Goal: Check status: Check status

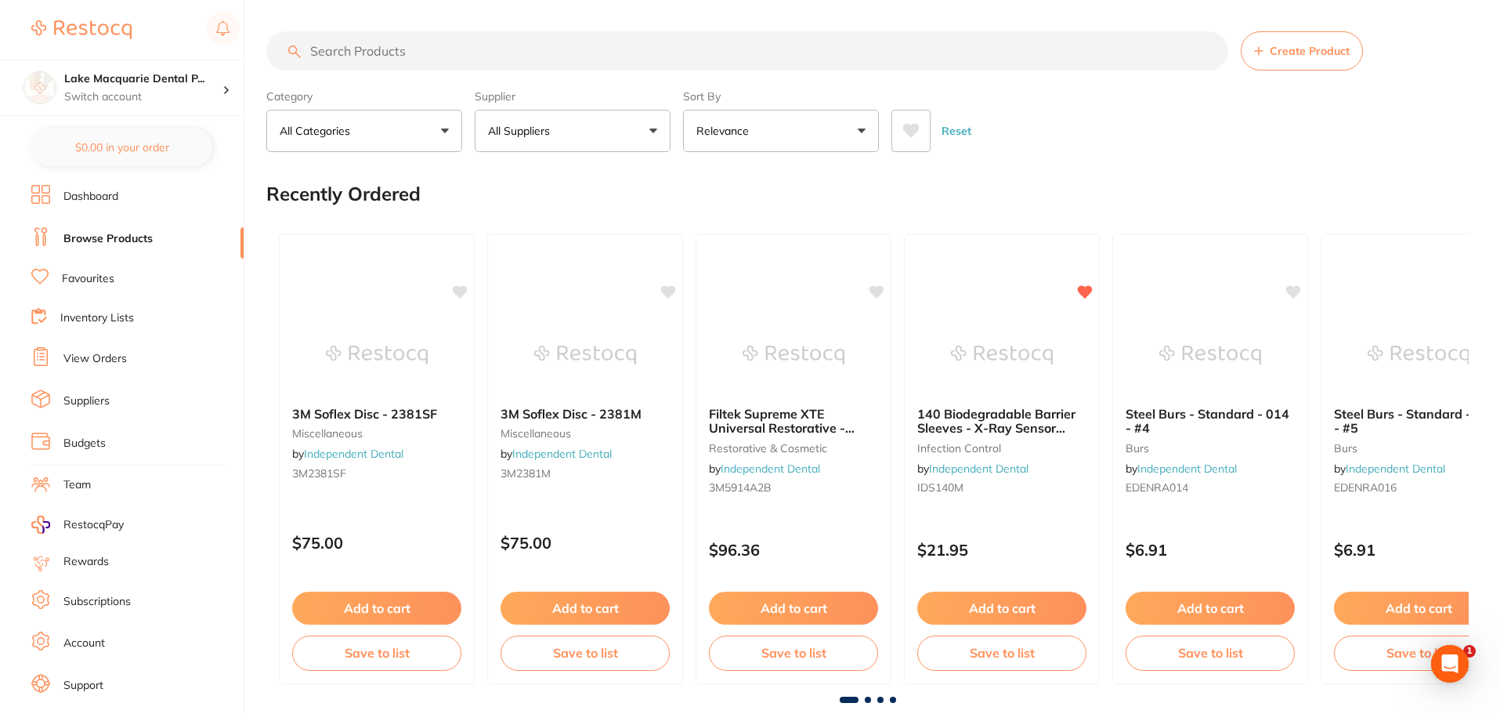
click at [99, 352] on link "View Orders" at bounding box center [94, 359] width 63 height 16
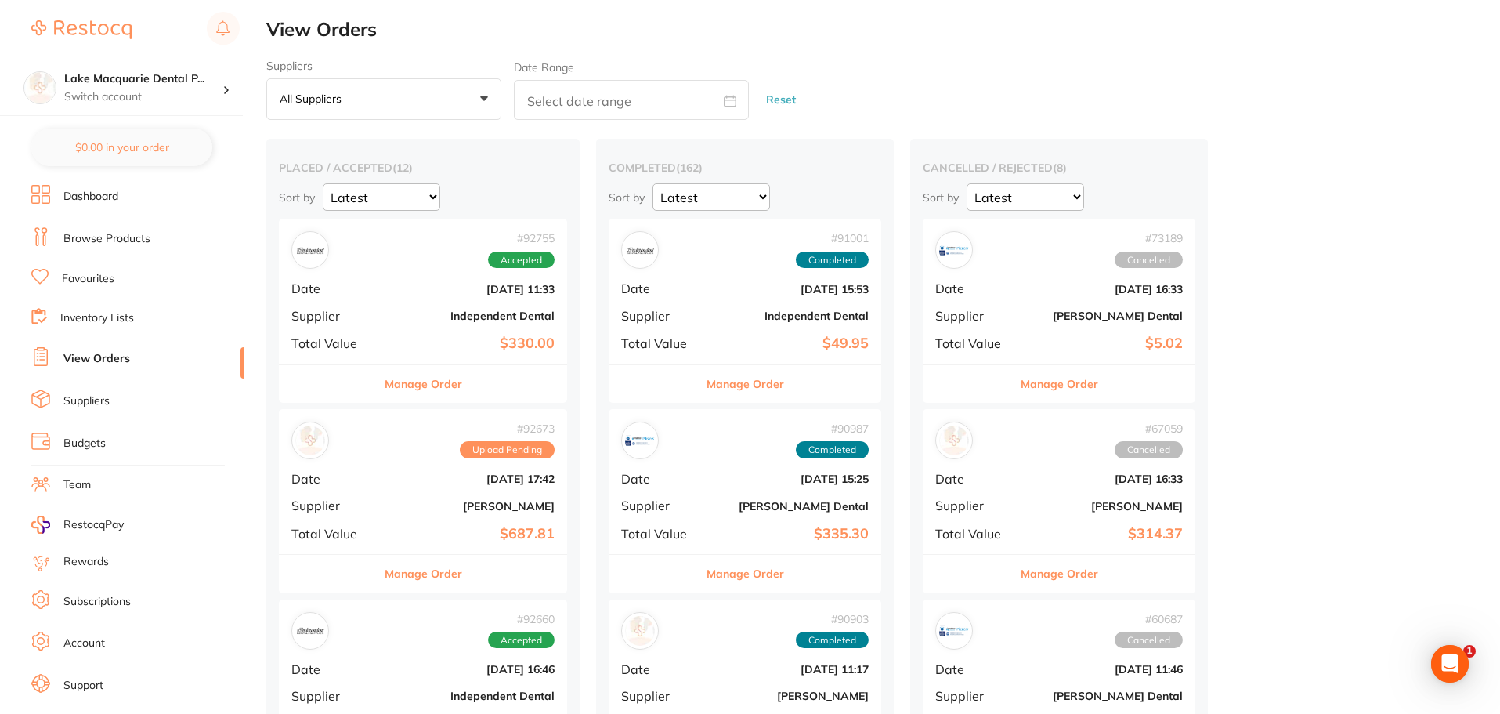
click at [439, 391] on button "Manage Order" at bounding box center [424, 384] width 78 height 38
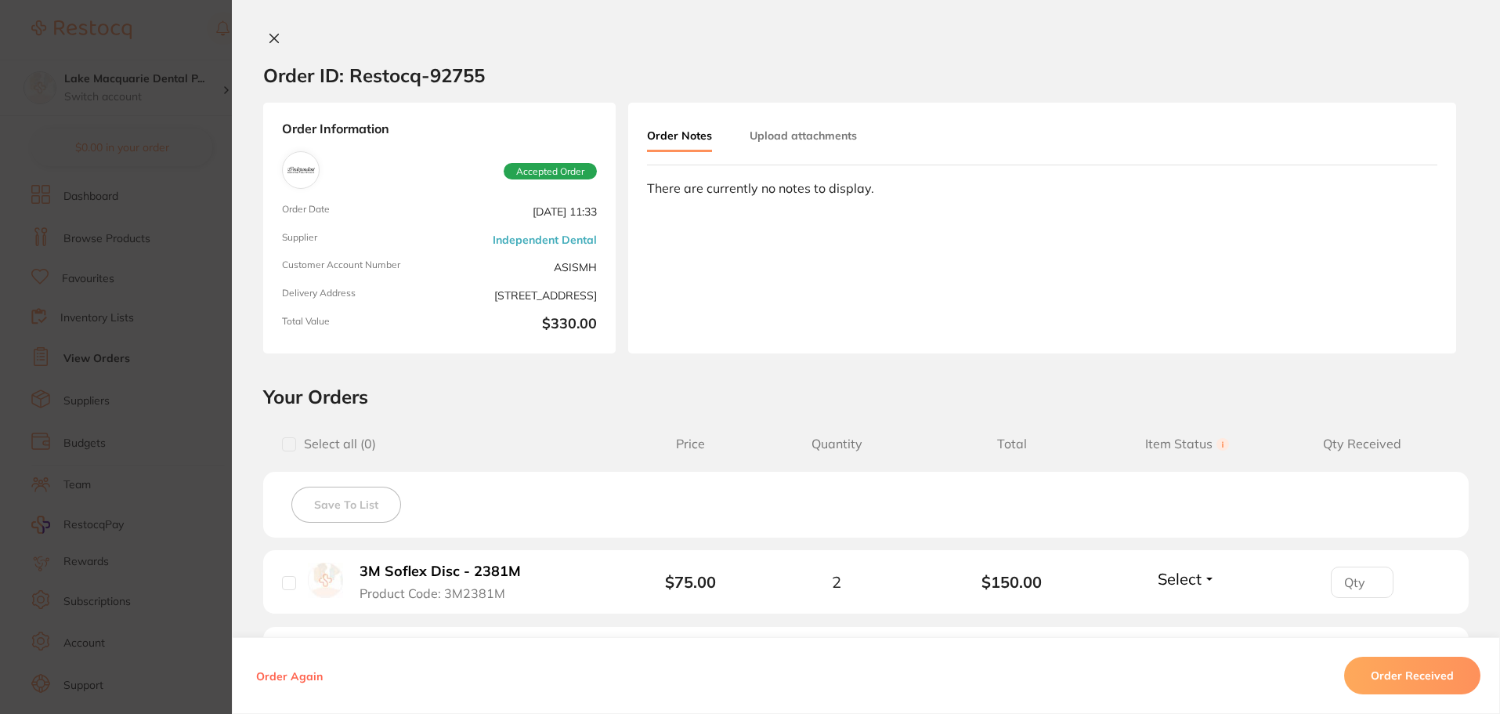
click at [276, 39] on icon at bounding box center [274, 38] width 13 height 13
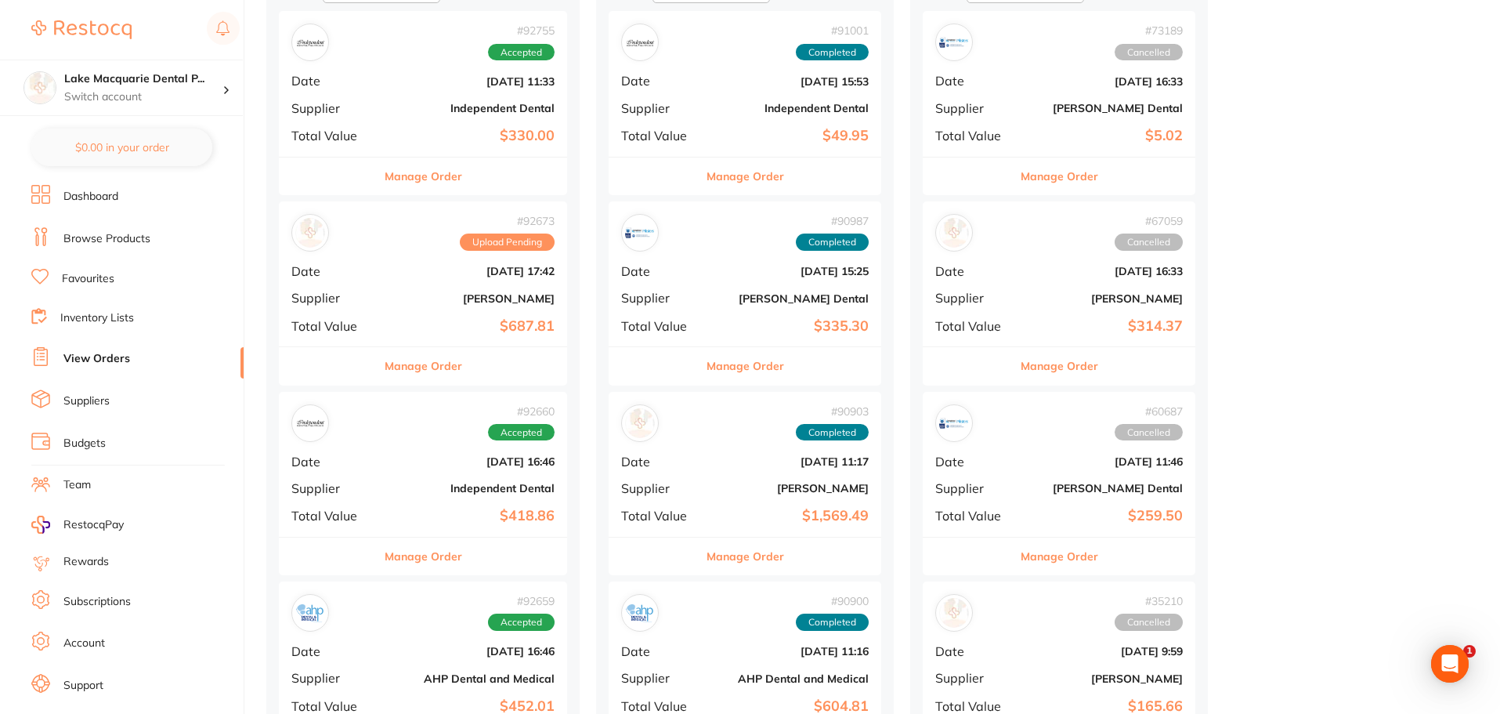
scroll to position [235, 0]
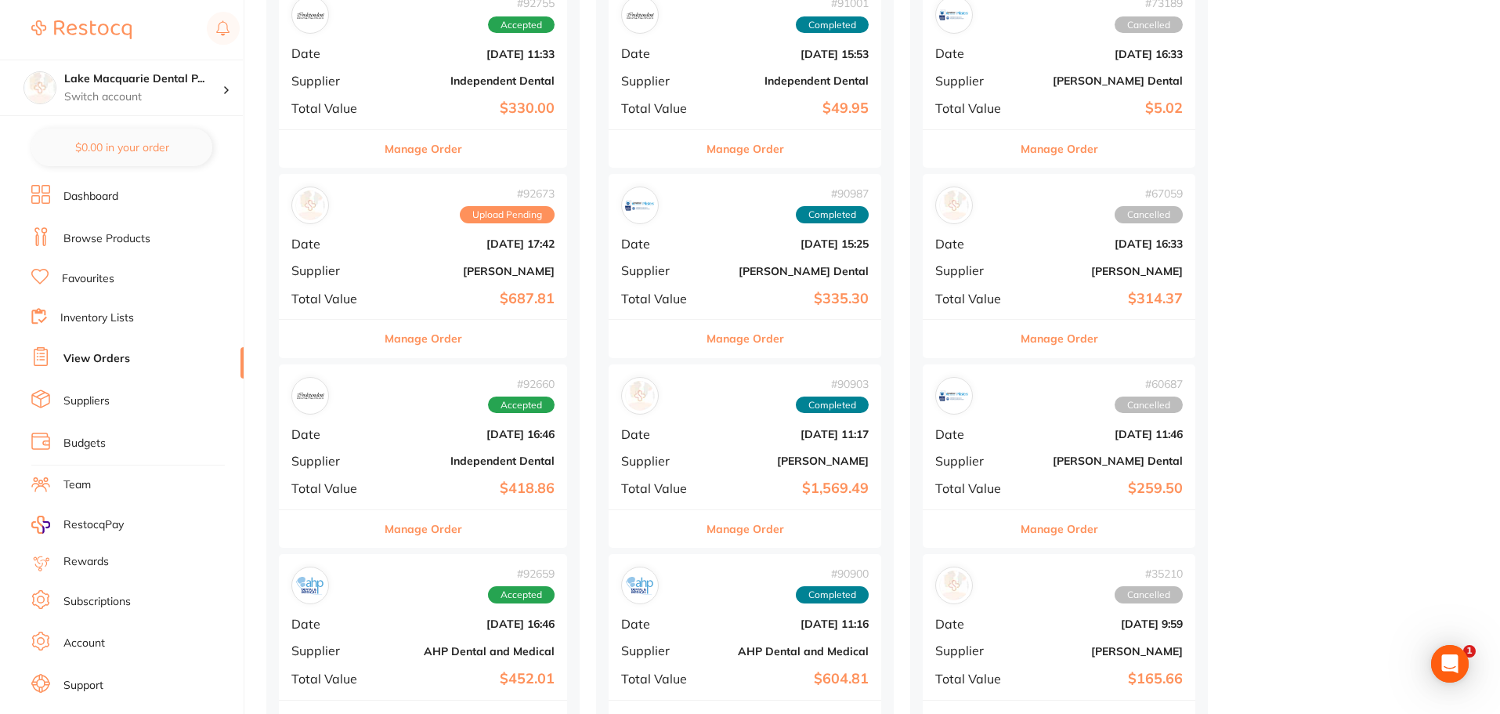
click at [427, 521] on button "Manage Order" at bounding box center [424, 529] width 78 height 38
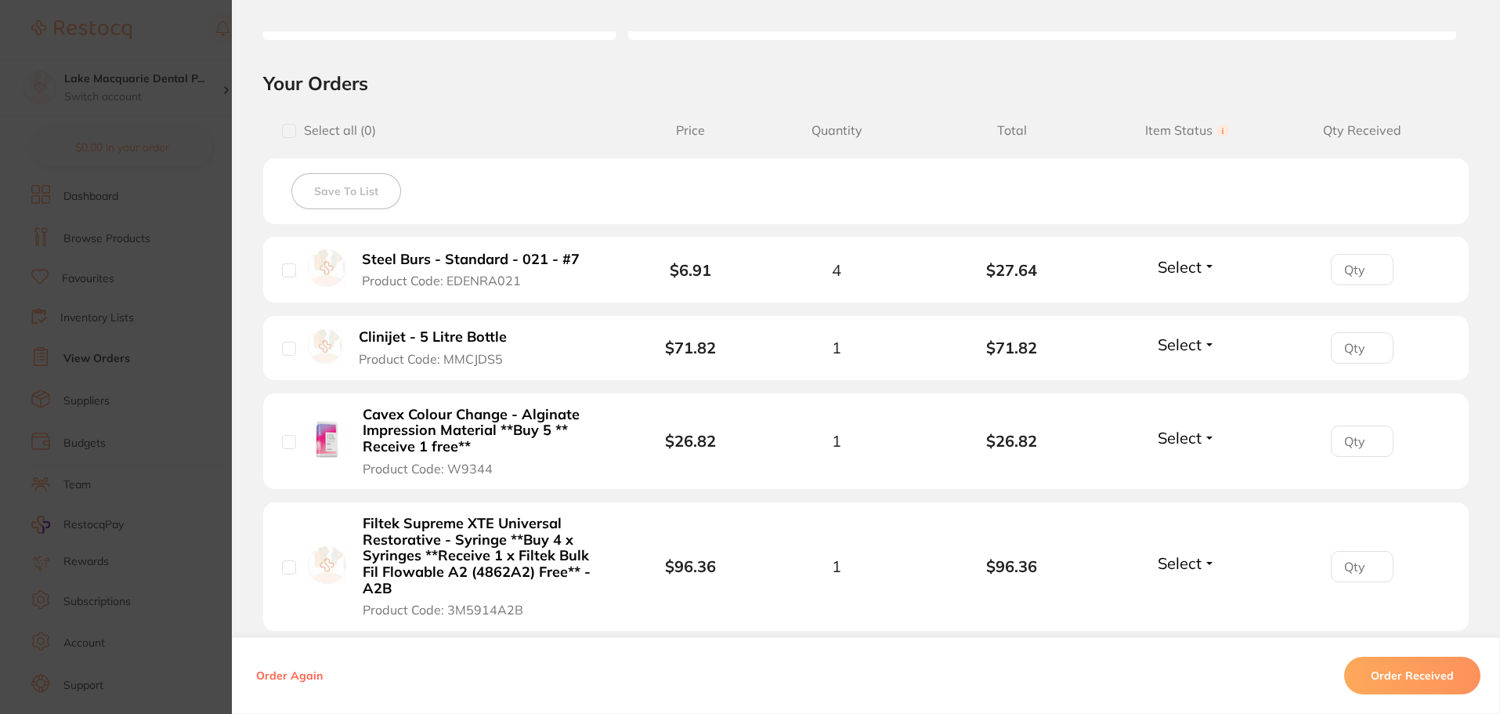
scroll to position [392, 0]
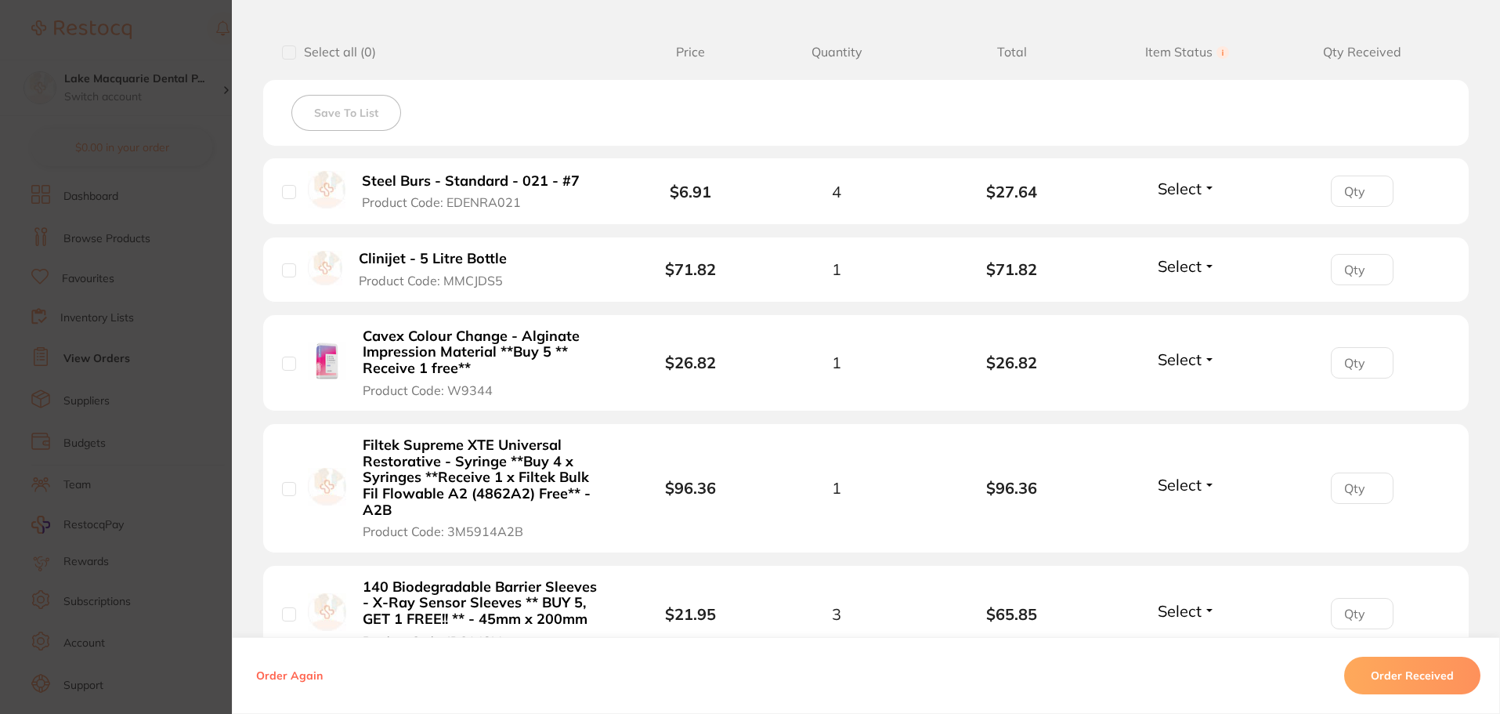
click at [1203, 267] on button "Select" at bounding box center [1186, 266] width 67 height 20
click at [1200, 295] on span "Received" at bounding box center [1187, 300] width 40 height 12
click at [1207, 187] on button "Select" at bounding box center [1186, 189] width 67 height 20
click at [1198, 250] on span "Back Order" at bounding box center [1187, 246] width 48 height 12
click at [1209, 356] on button "Select" at bounding box center [1186, 359] width 67 height 20
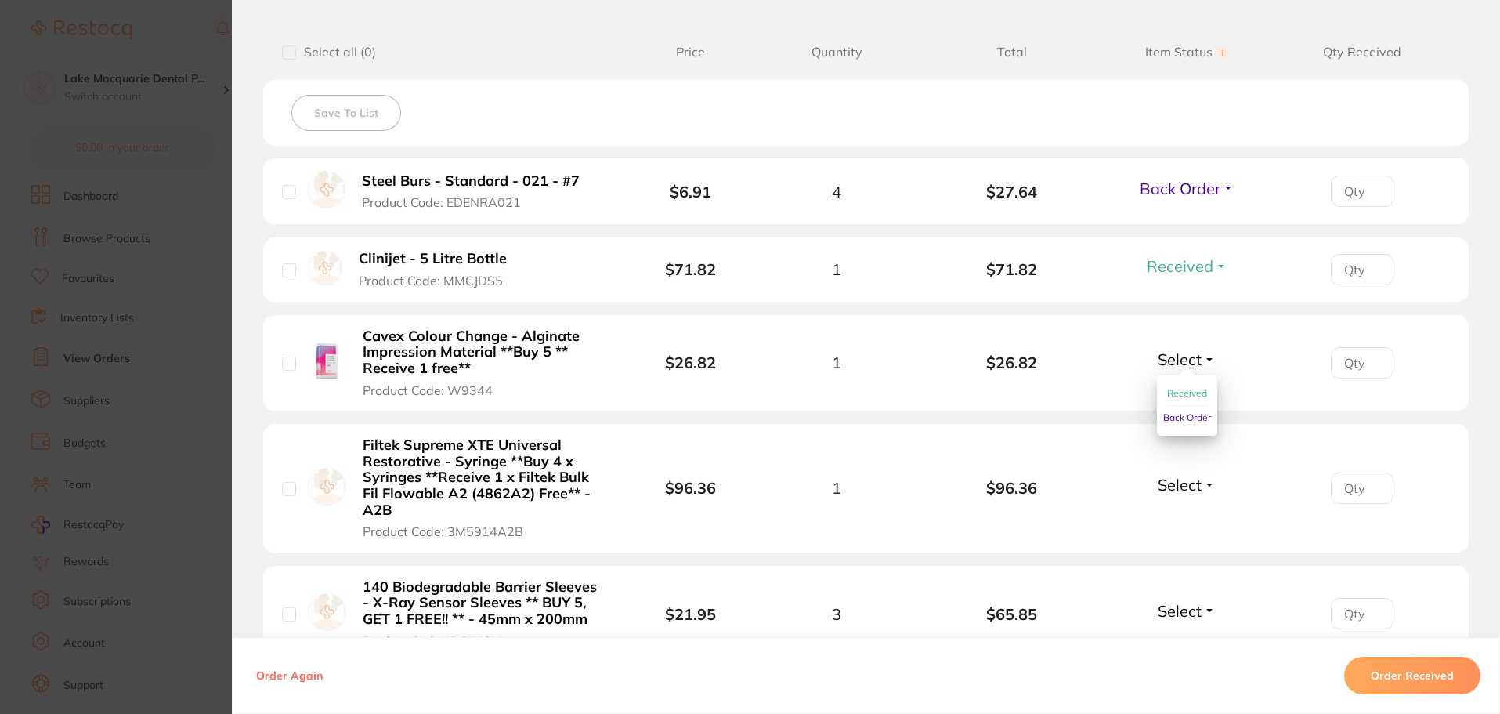
click at [1194, 385] on button "Received" at bounding box center [1187, 393] width 40 height 24
click at [1200, 480] on button "Select" at bounding box center [1186, 485] width 67 height 20
click at [1182, 518] on span "Received" at bounding box center [1187, 518] width 40 height 12
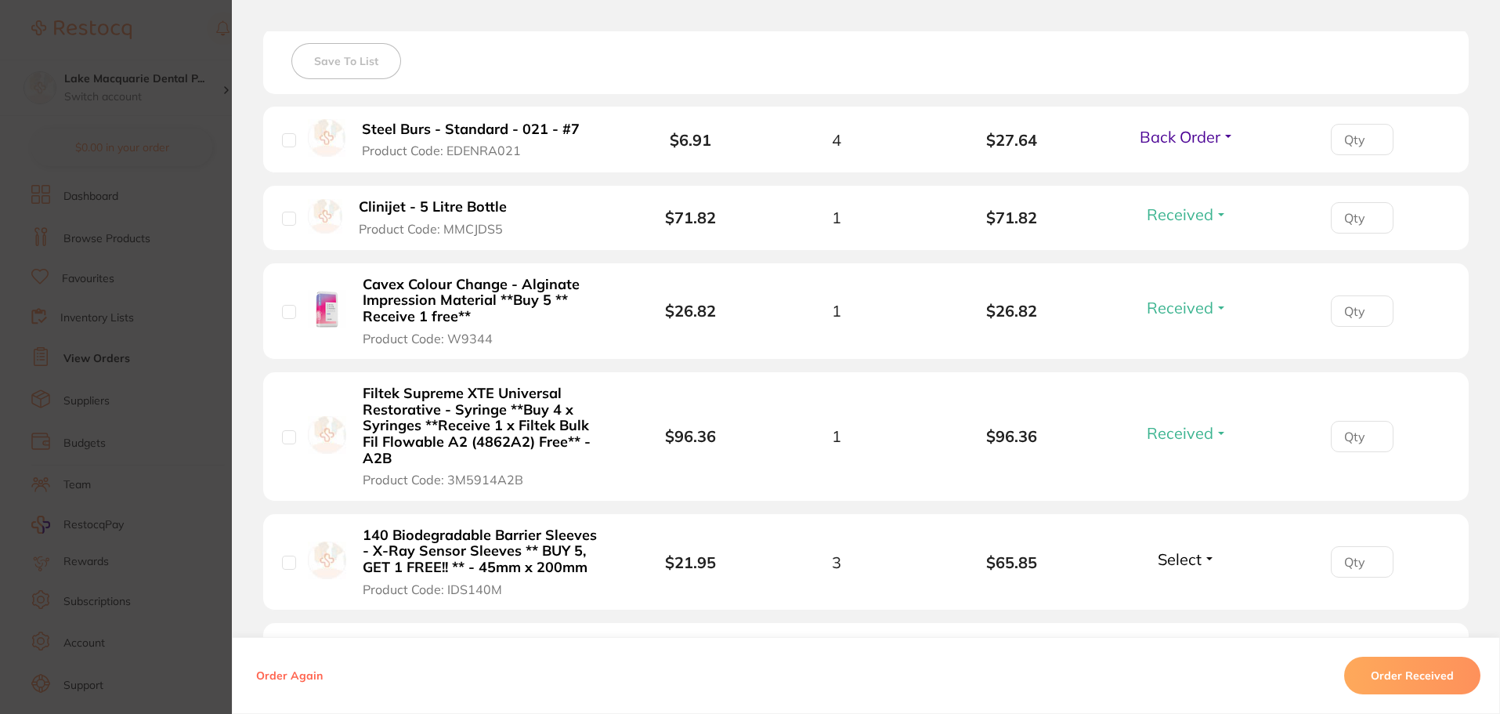
scroll to position [470, 0]
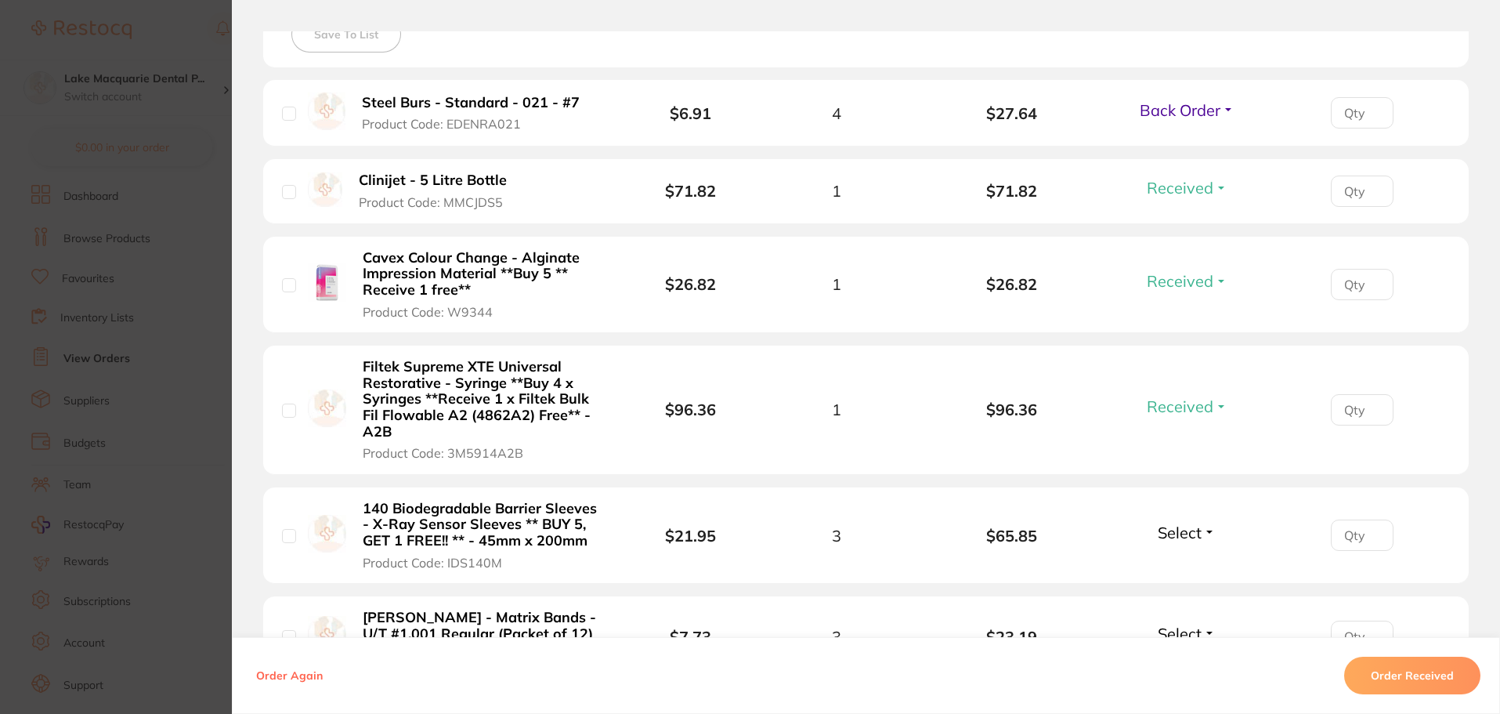
click at [1202, 533] on button "Select" at bounding box center [1186, 532] width 67 height 20
click at [1173, 555] on button "Received" at bounding box center [1187, 567] width 40 height 24
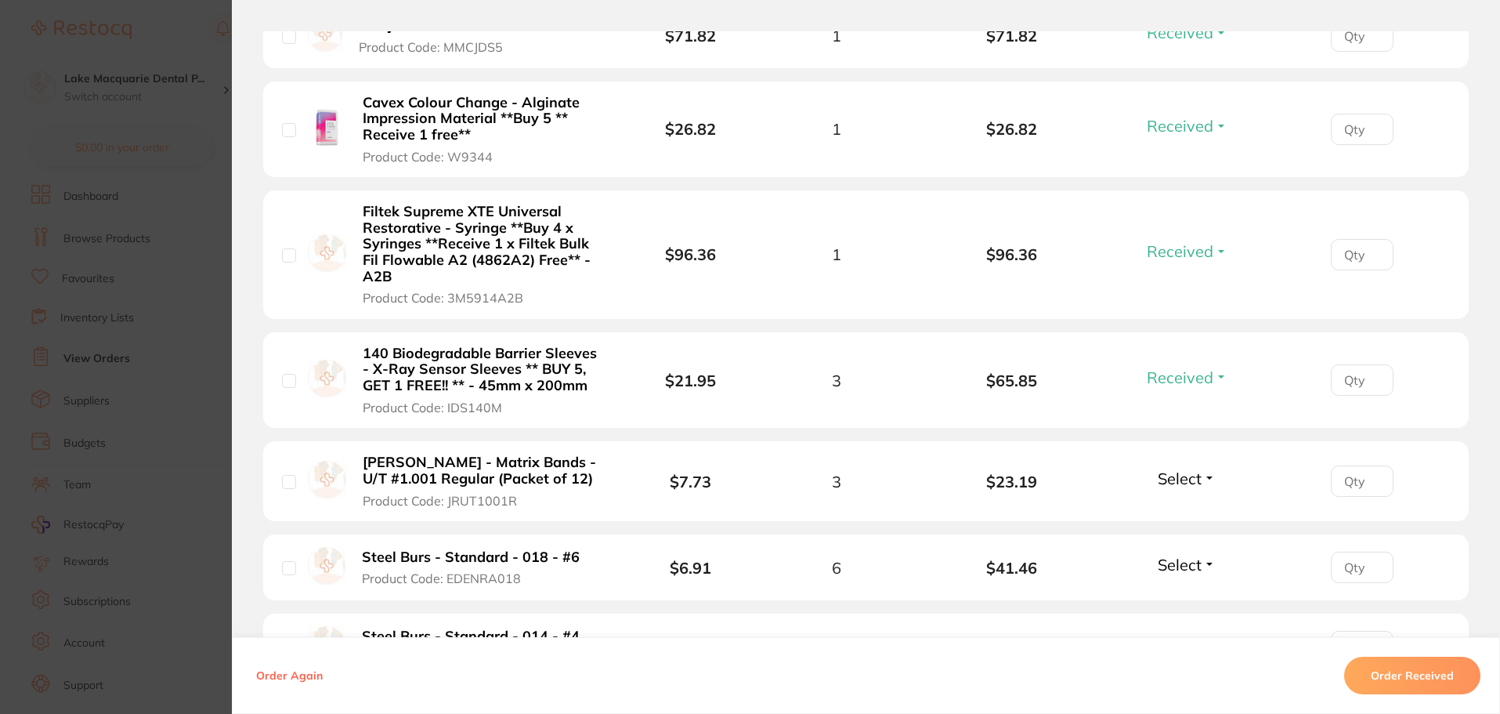
scroll to position [627, 0]
click at [1209, 471] on button "Select" at bounding box center [1186, 477] width 67 height 20
click at [1191, 490] on div "Select Received Back Order" at bounding box center [1186, 480] width 67 height 26
click at [1190, 502] on button "Received" at bounding box center [1187, 511] width 40 height 24
click at [1207, 566] on button "Select" at bounding box center [1186, 563] width 67 height 20
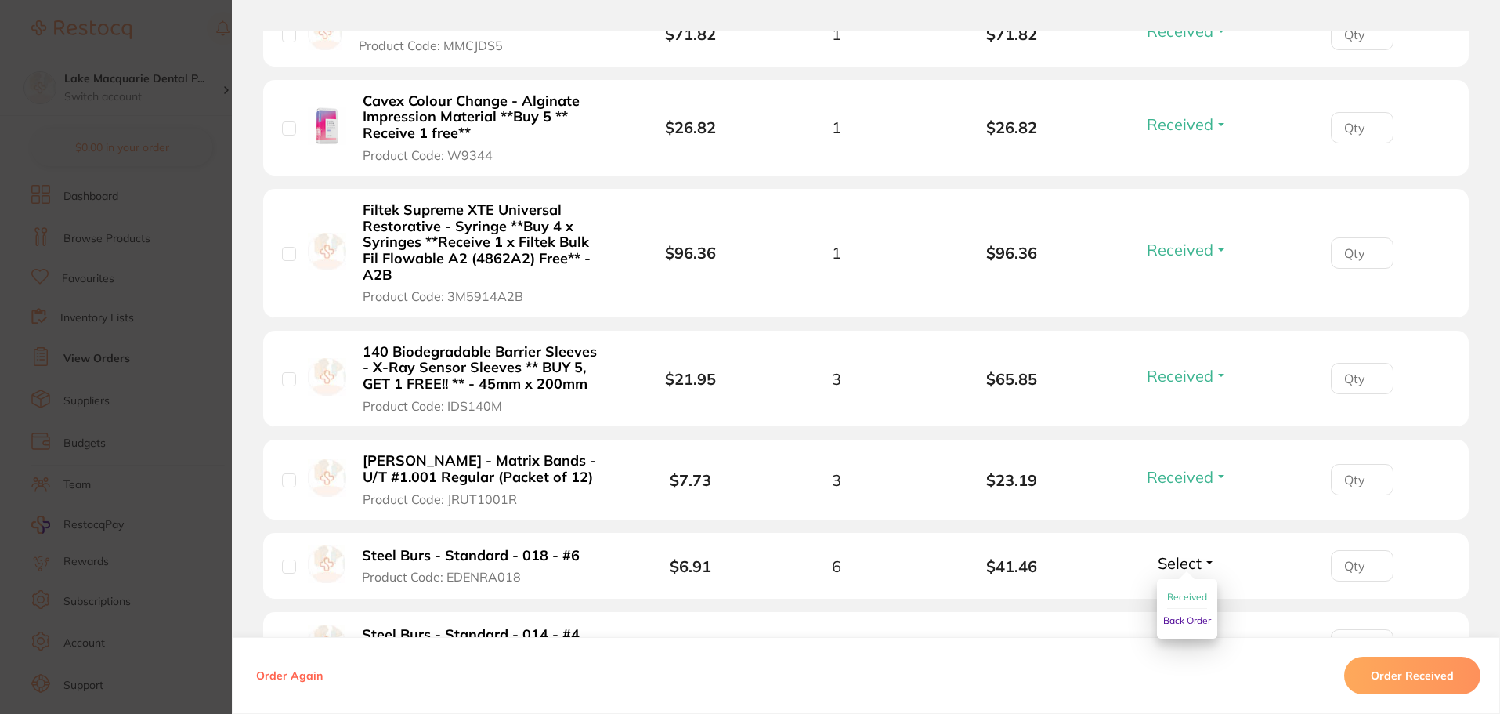
click at [1178, 598] on span "Received" at bounding box center [1187, 597] width 40 height 12
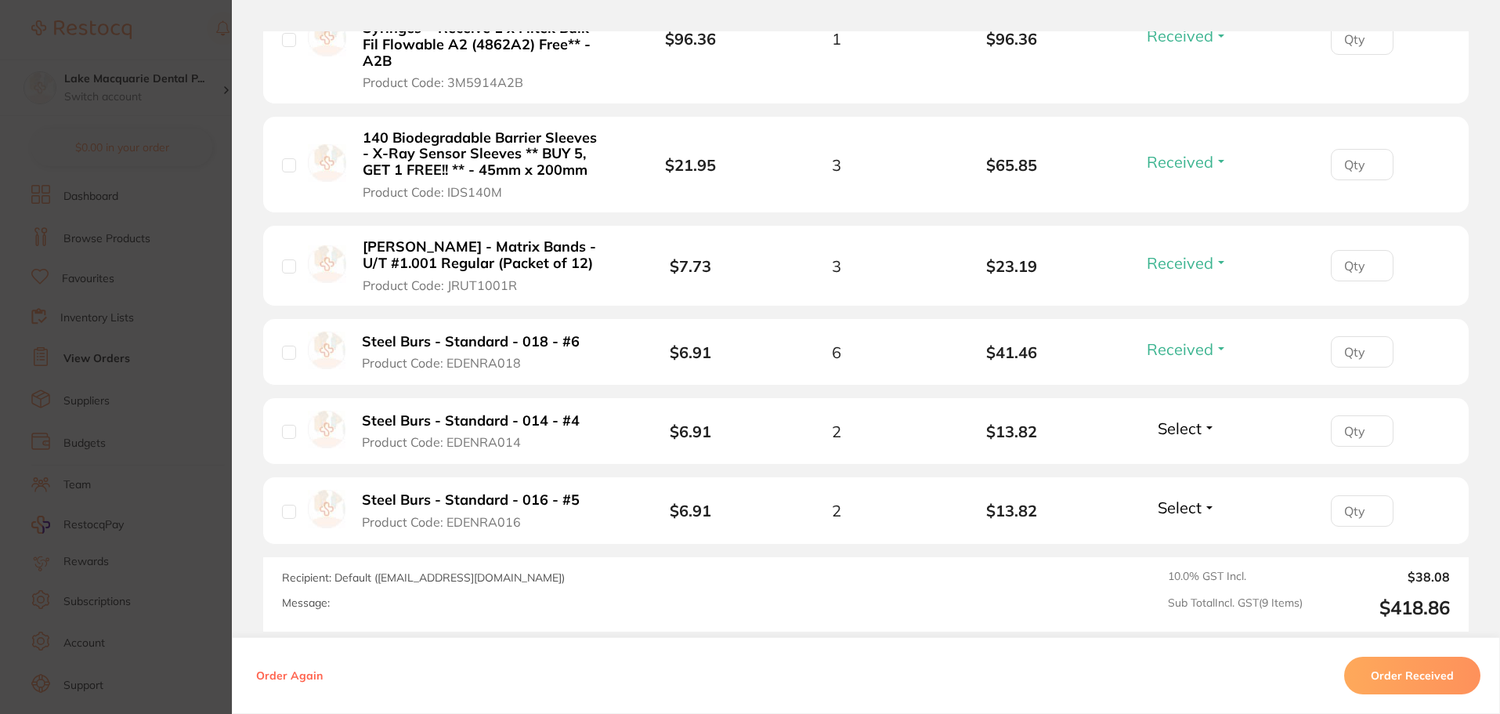
scroll to position [862, 0]
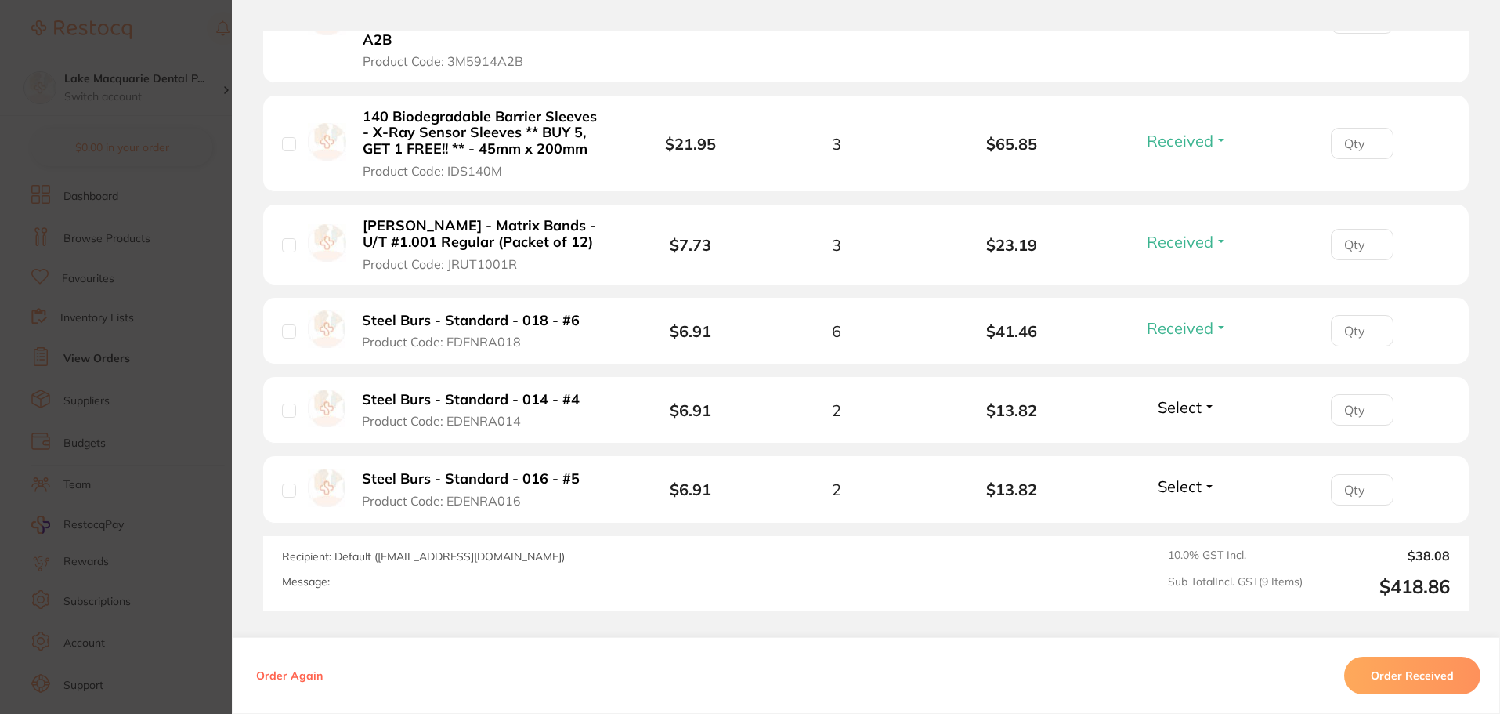
click at [1207, 403] on button "Select" at bounding box center [1186, 407] width 67 height 20
click at [1188, 440] on span "Received" at bounding box center [1187, 441] width 40 height 12
click at [1206, 485] on button "Select" at bounding box center [1186, 486] width 67 height 20
click at [1184, 516] on span "Received" at bounding box center [1187, 520] width 40 height 12
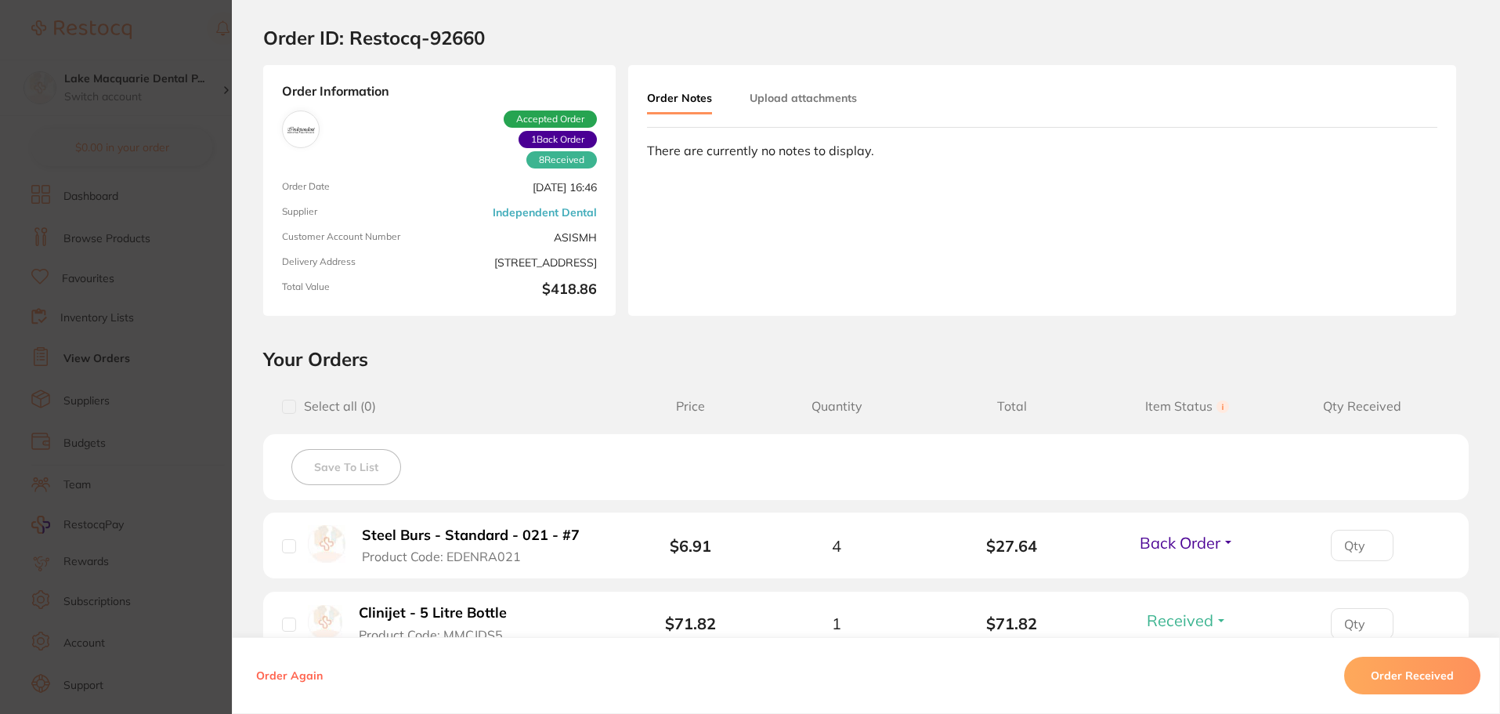
scroll to position [0, 0]
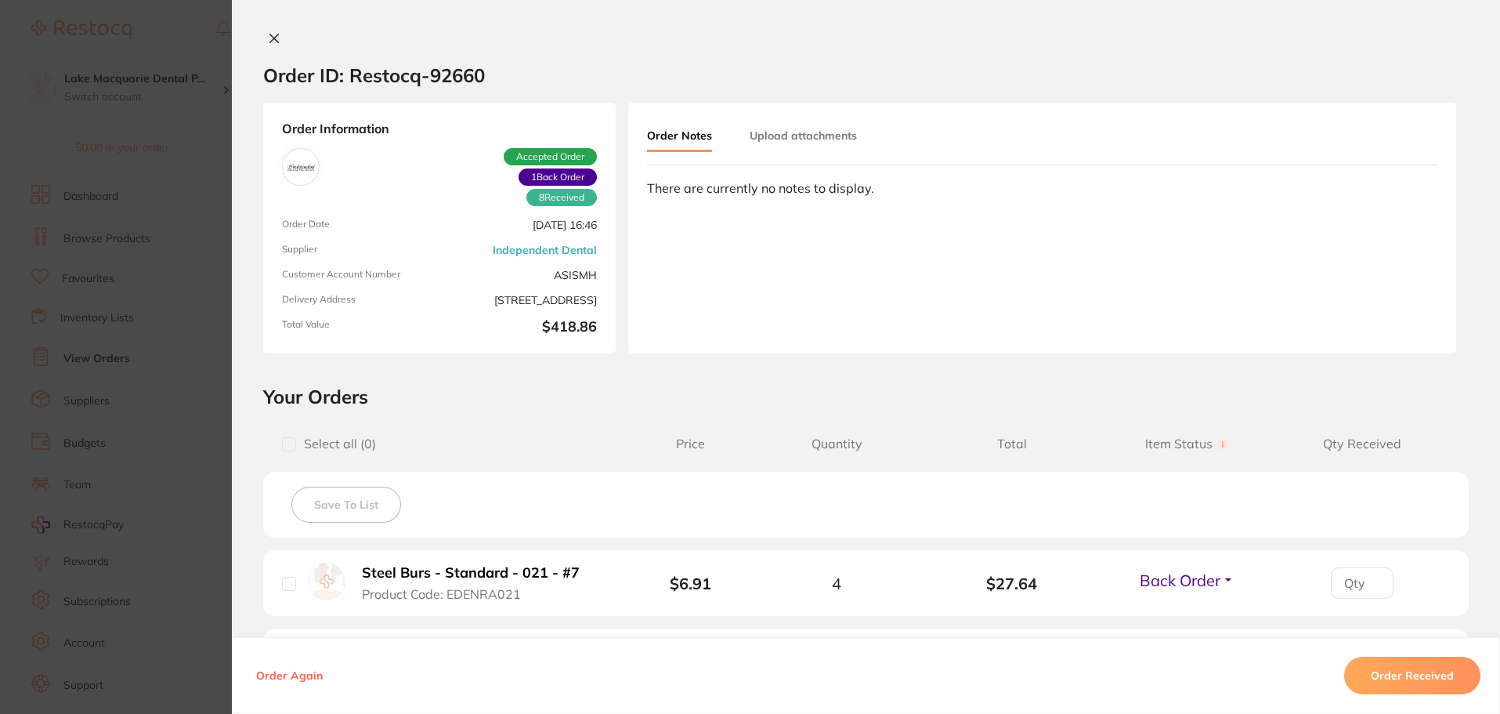
click at [275, 36] on icon at bounding box center [274, 38] width 13 height 13
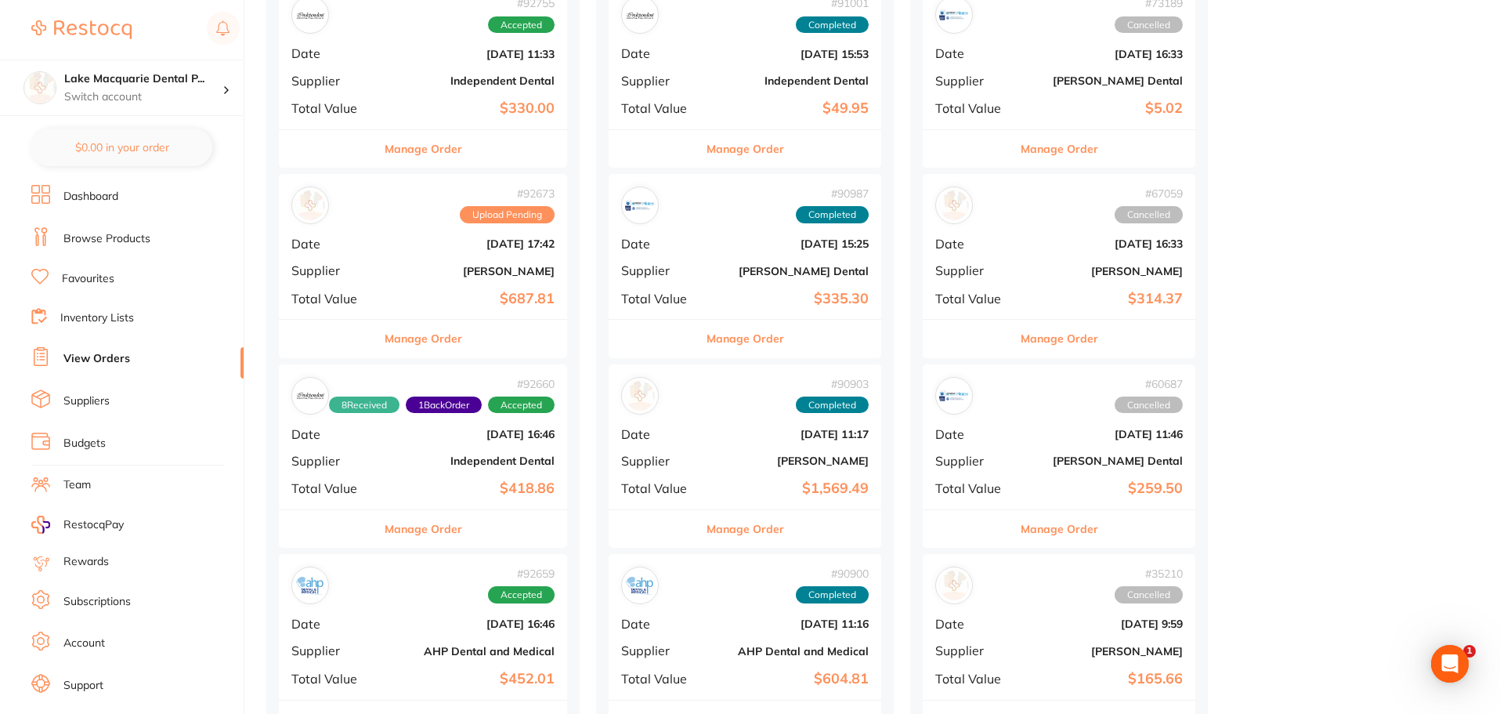
click at [446, 336] on button "Manage Order" at bounding box center [424, 339] width 78 height 38
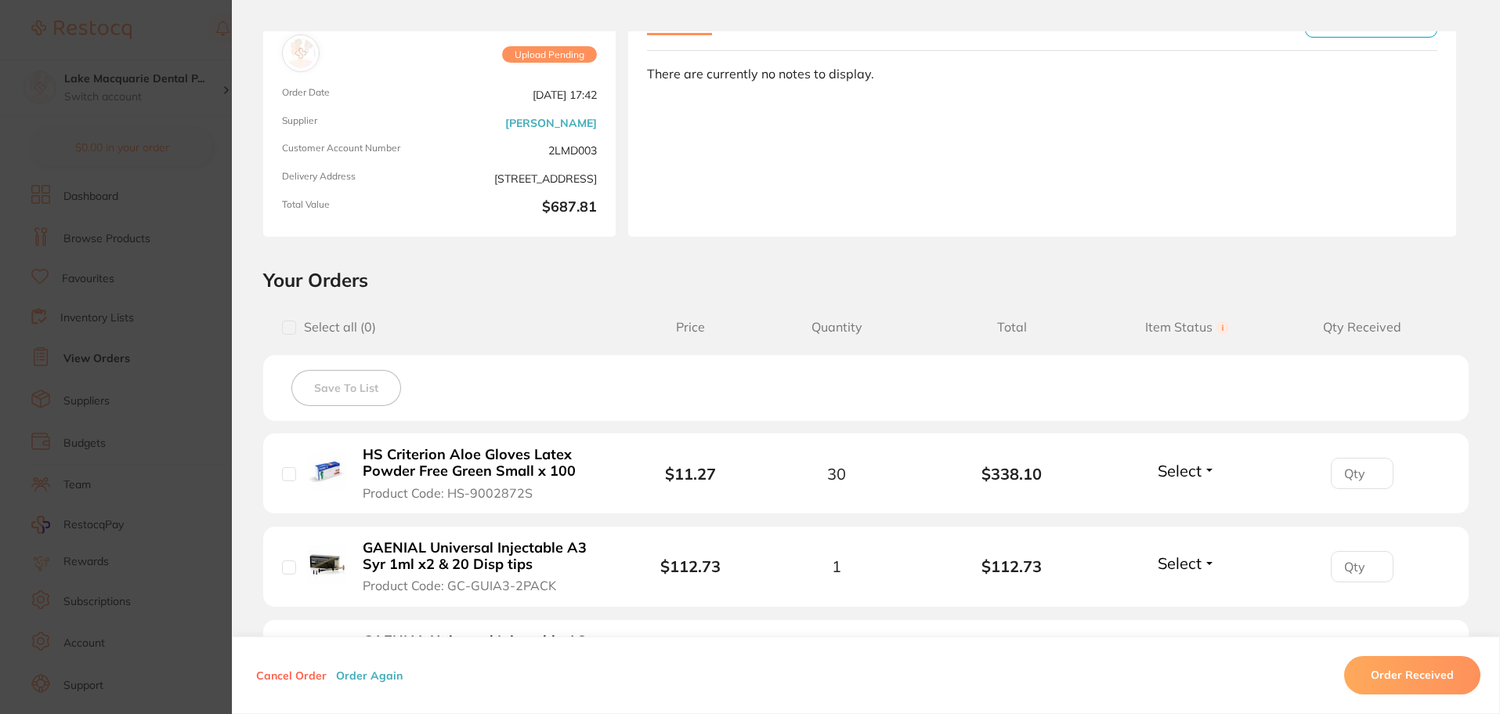
scroll to position [235, 0]
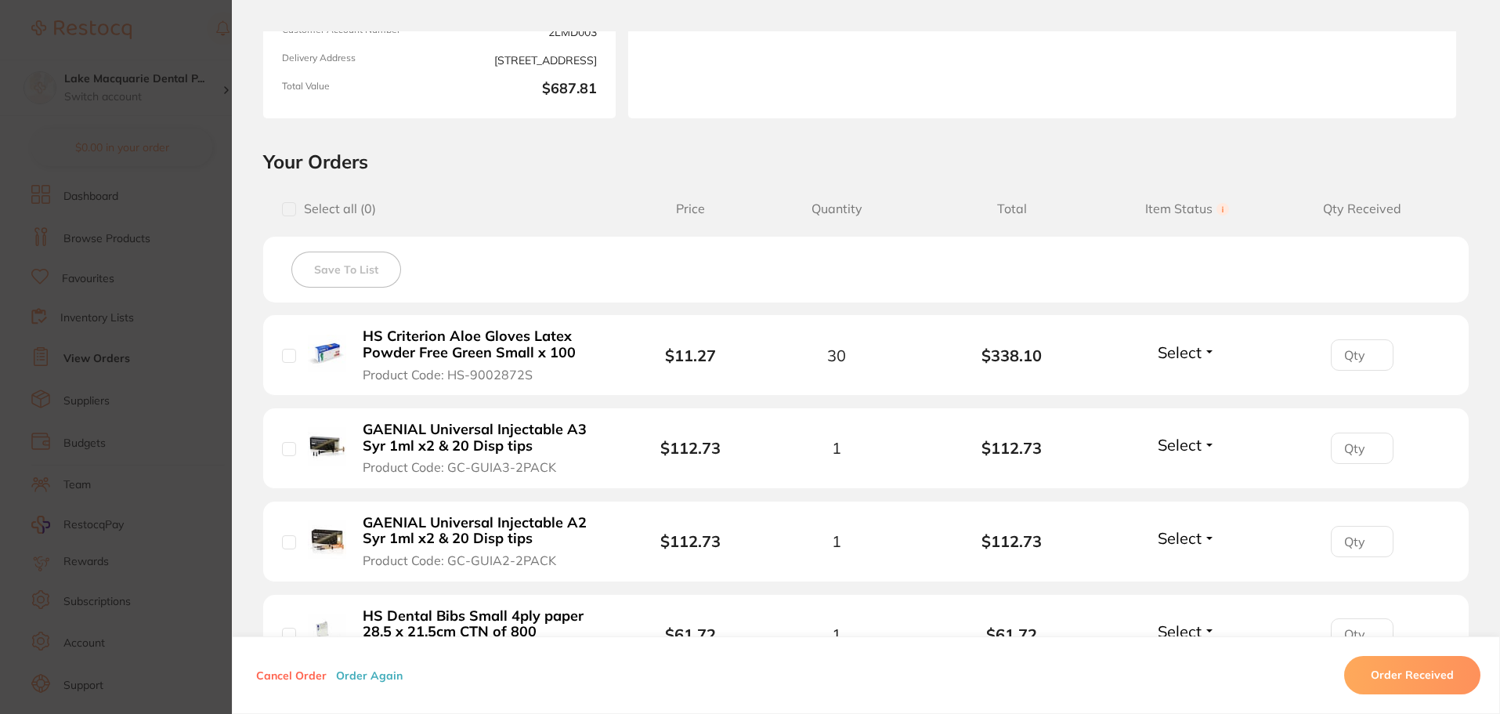
click at [1205, 355] on button "Select" at bounding box center [1186, 352] width 67 height 20
click at [1202, 381] on span "Received" at bounding box center [1187, 386] width 40 height 12
click at [1210, 444] on button "Select" at bounding box center [1186, 445] width 67 height 20
click at [1198, 472] on button "Received" at bounding box center [1187, 479] width 40 height 24
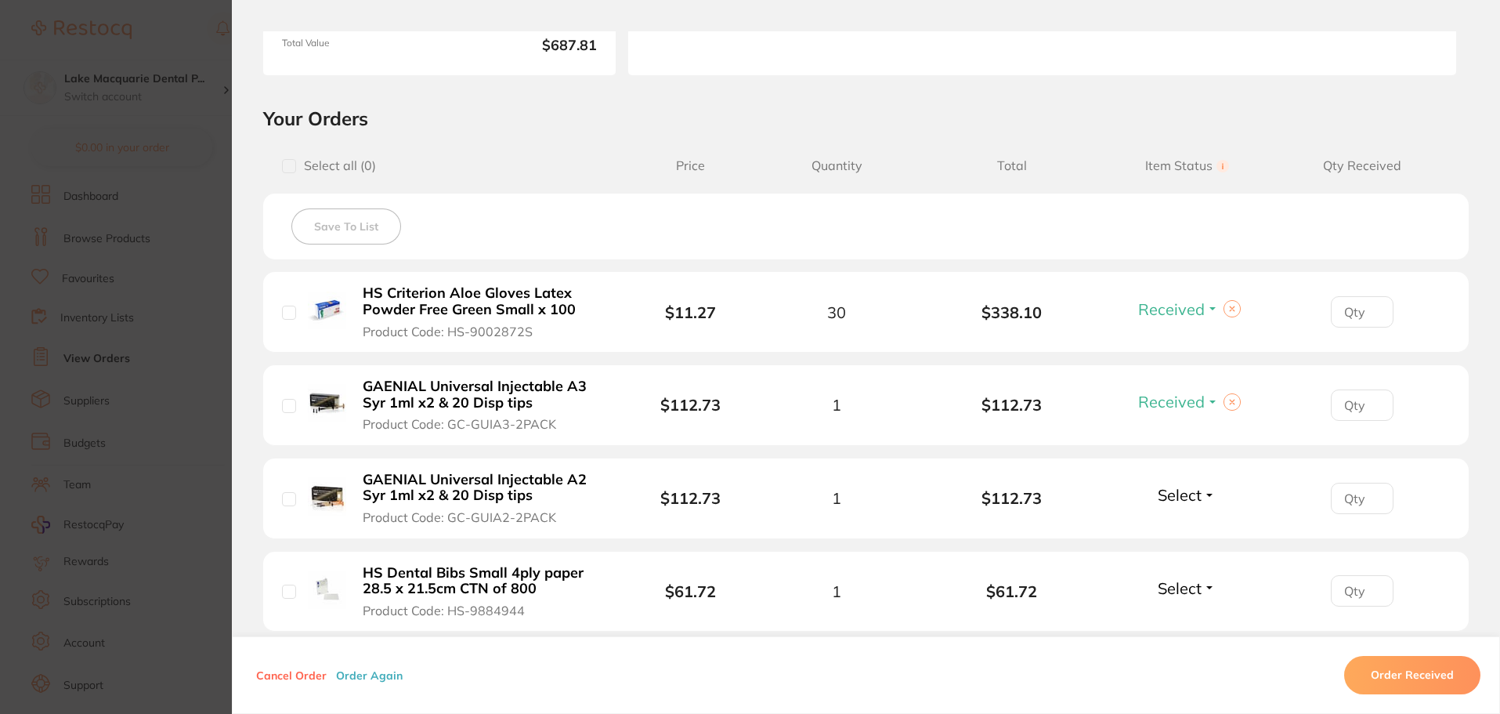
scroll to position [313, 0]
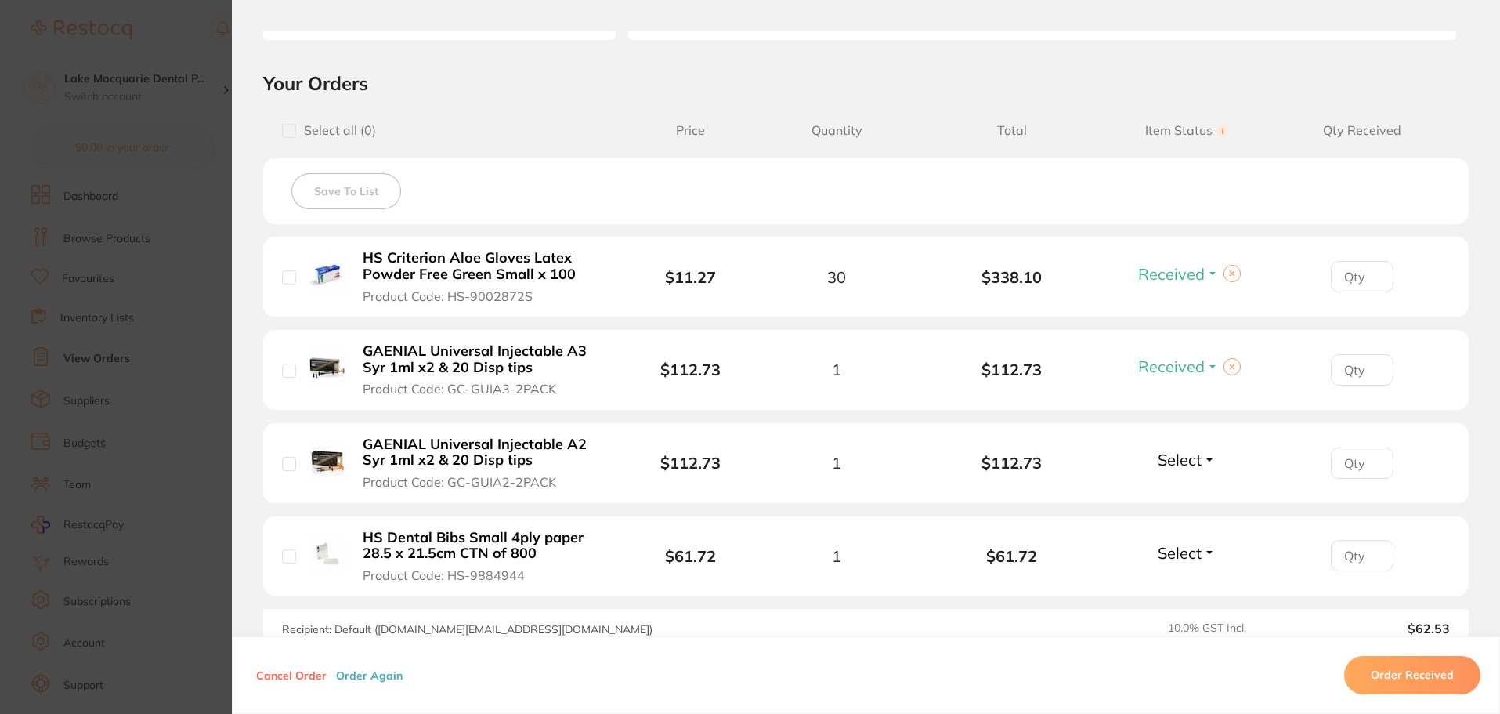
click at [1206, 457] on button "Select" at bounding box center [1186, 460] width 67 height 20
click at [1191, 496] on span "Received" at bounding box center [1187, 493] width 40 height 12
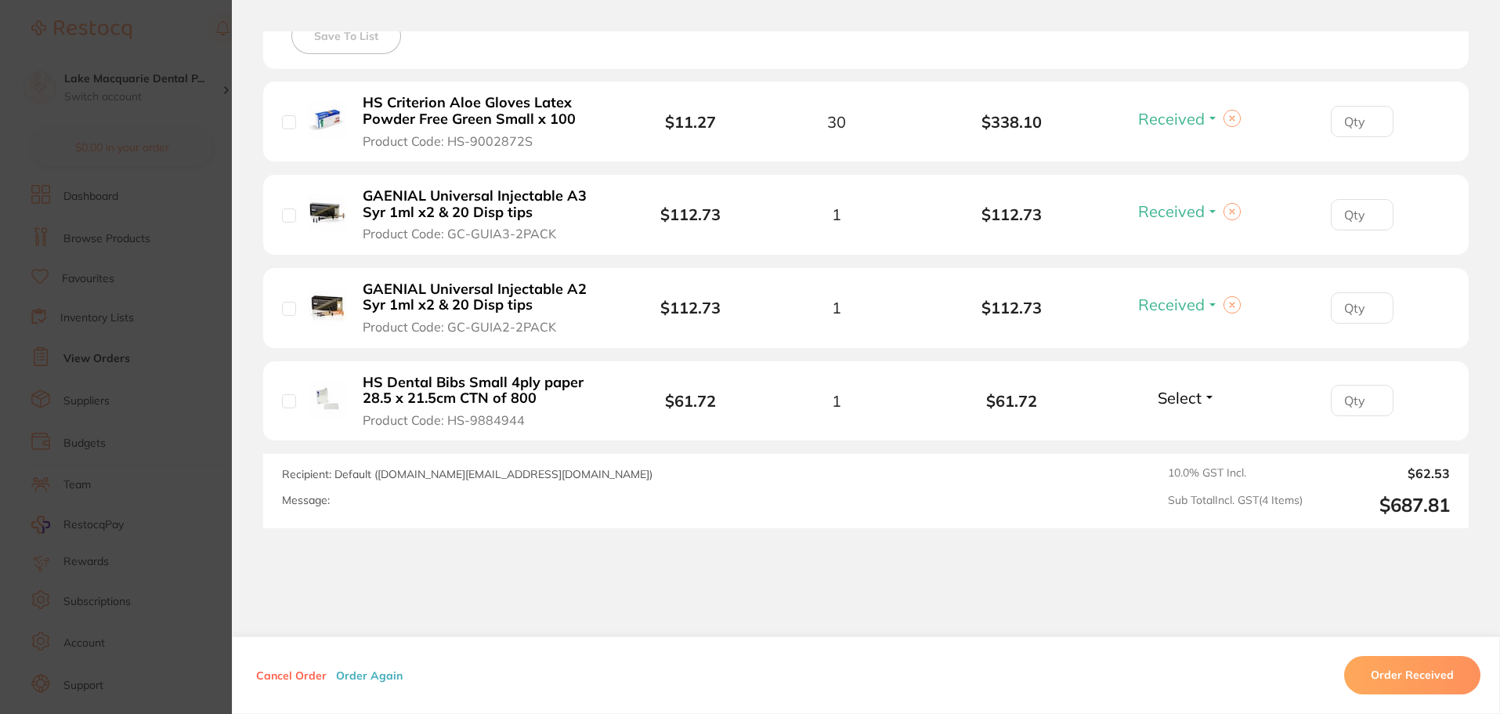
scroll to position [470, 0]
click at [1206, 395] on button "Select" at bounding box center [1186, 396] width 67 height 20
click at [1182, 424] on span "Received" at bounding box center [1187, 430] width 40 height 12
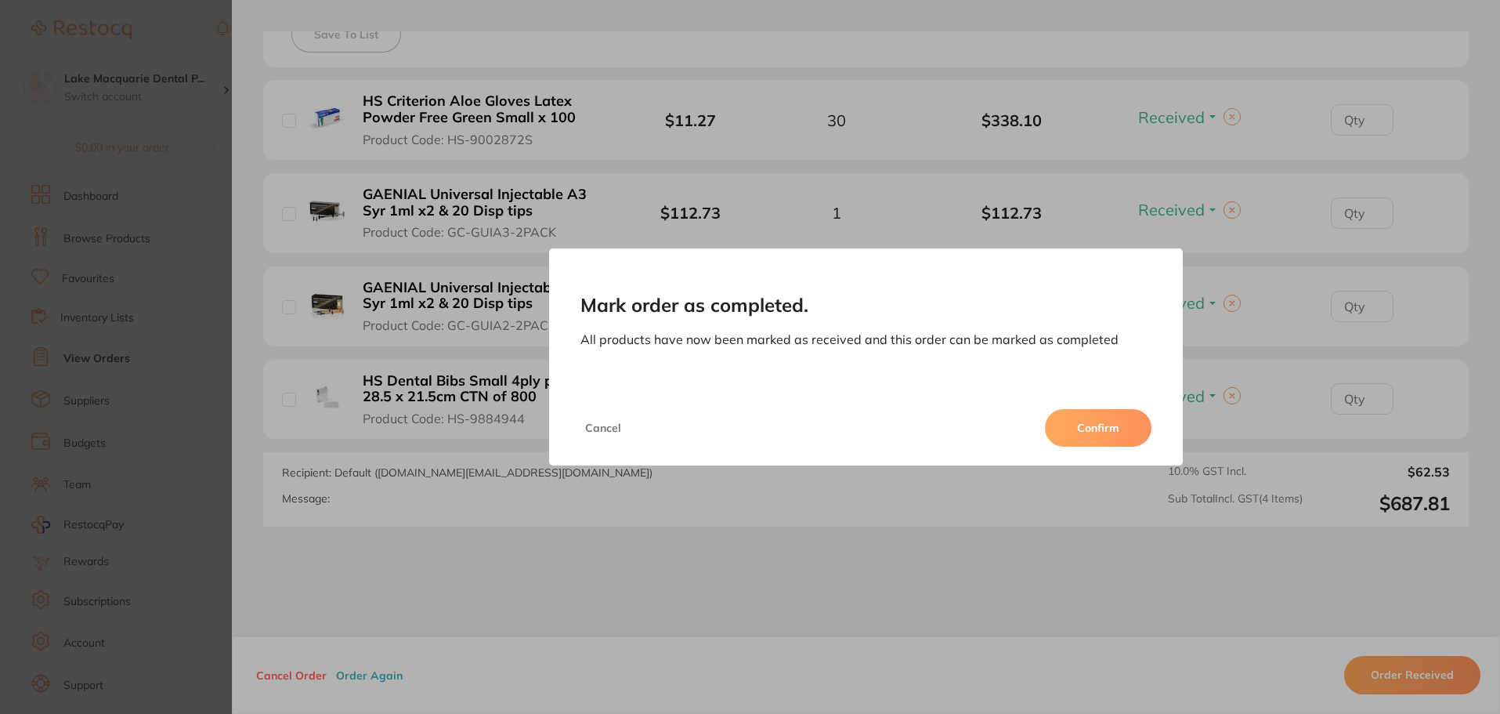
click at [1100, 426] on button "Confirm" at bounding box center [1098, 428] width 107 height 38
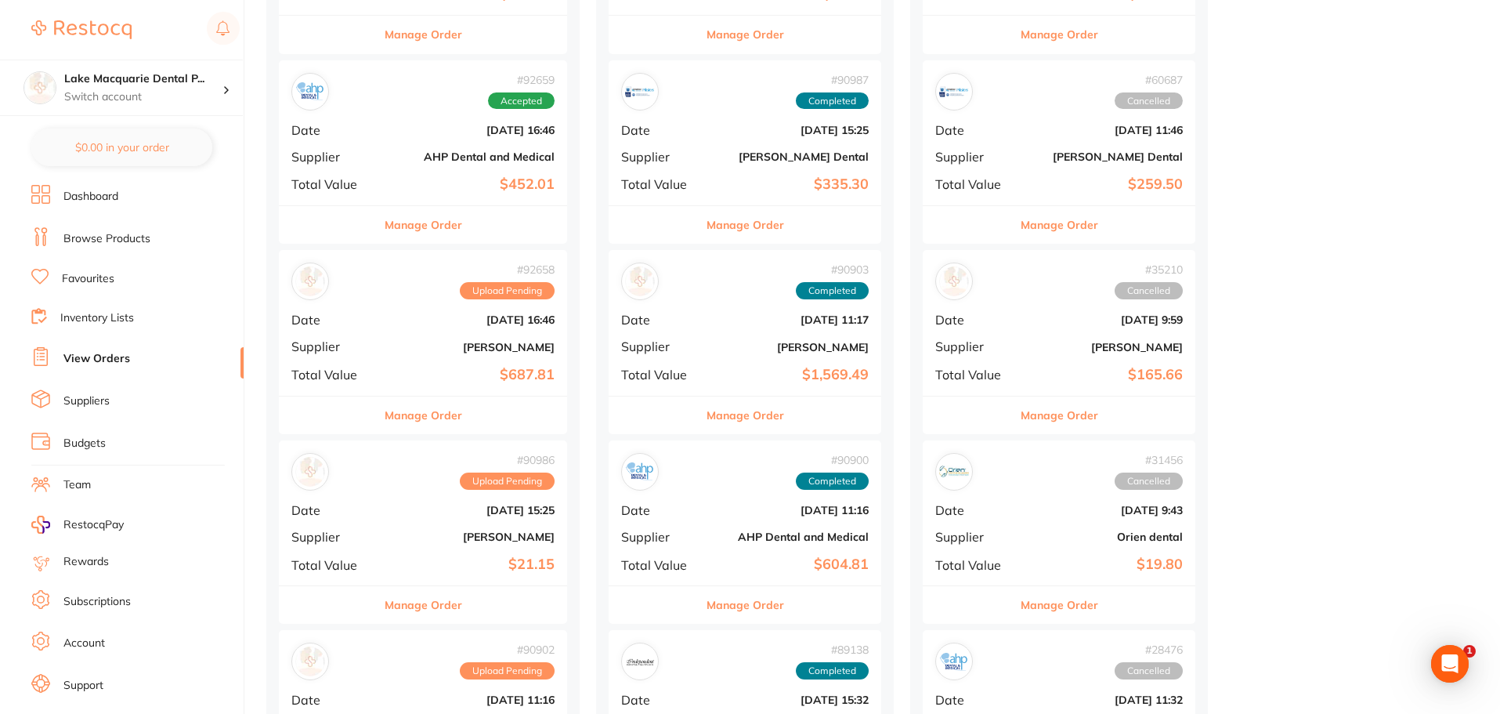
scroll to position [548, 0]
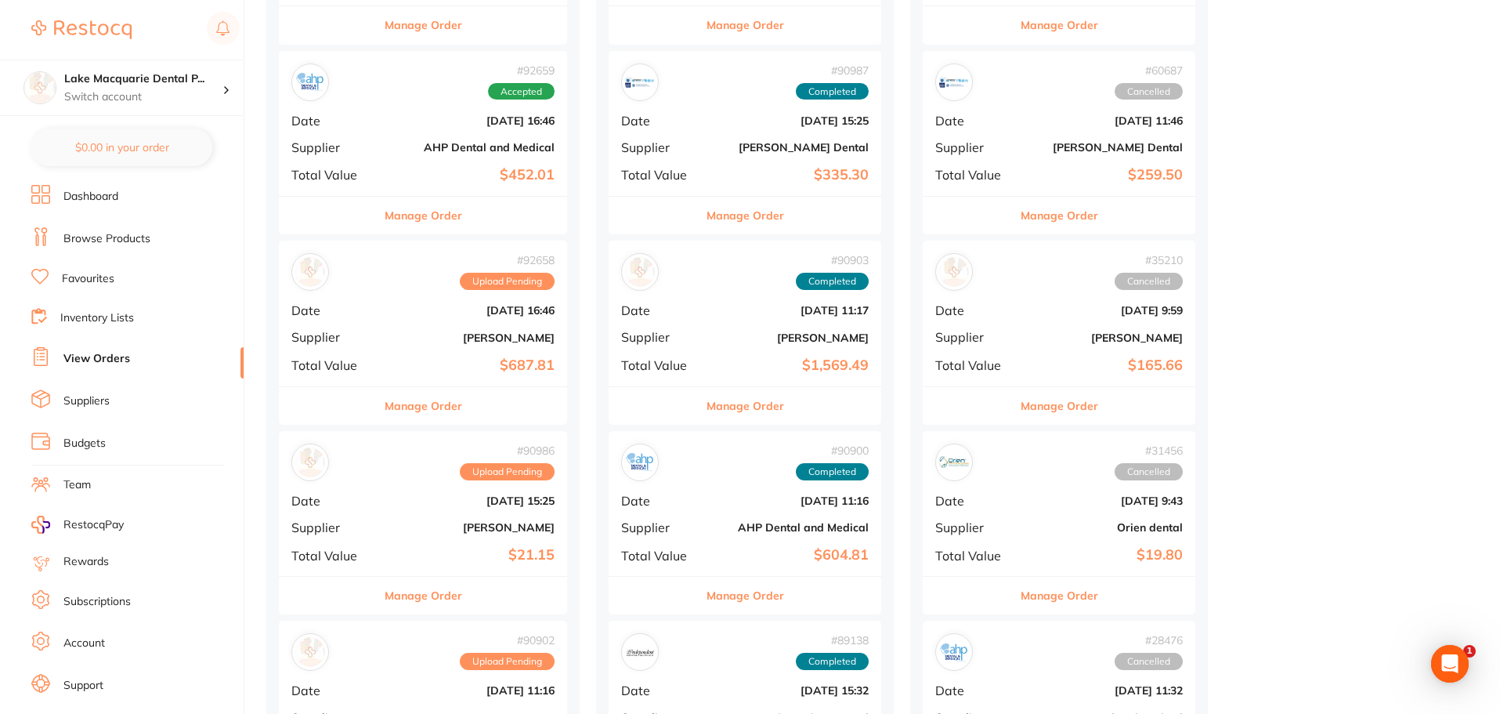
click at [431, 407] on button "Manage Order" at bounding box center [424, 406] width 78 height 38
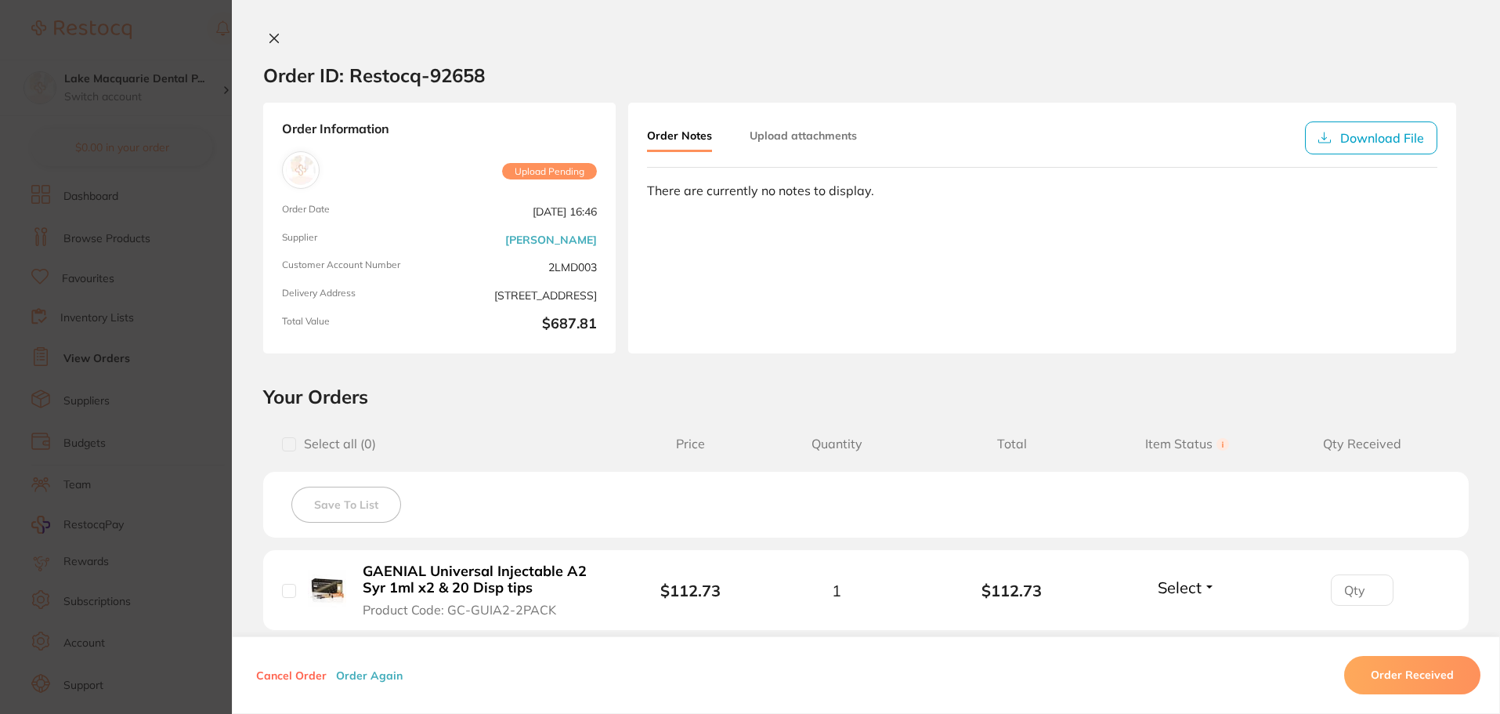
click at [274, 39] on icon at bounding box center [274, 38] width 13 height 13
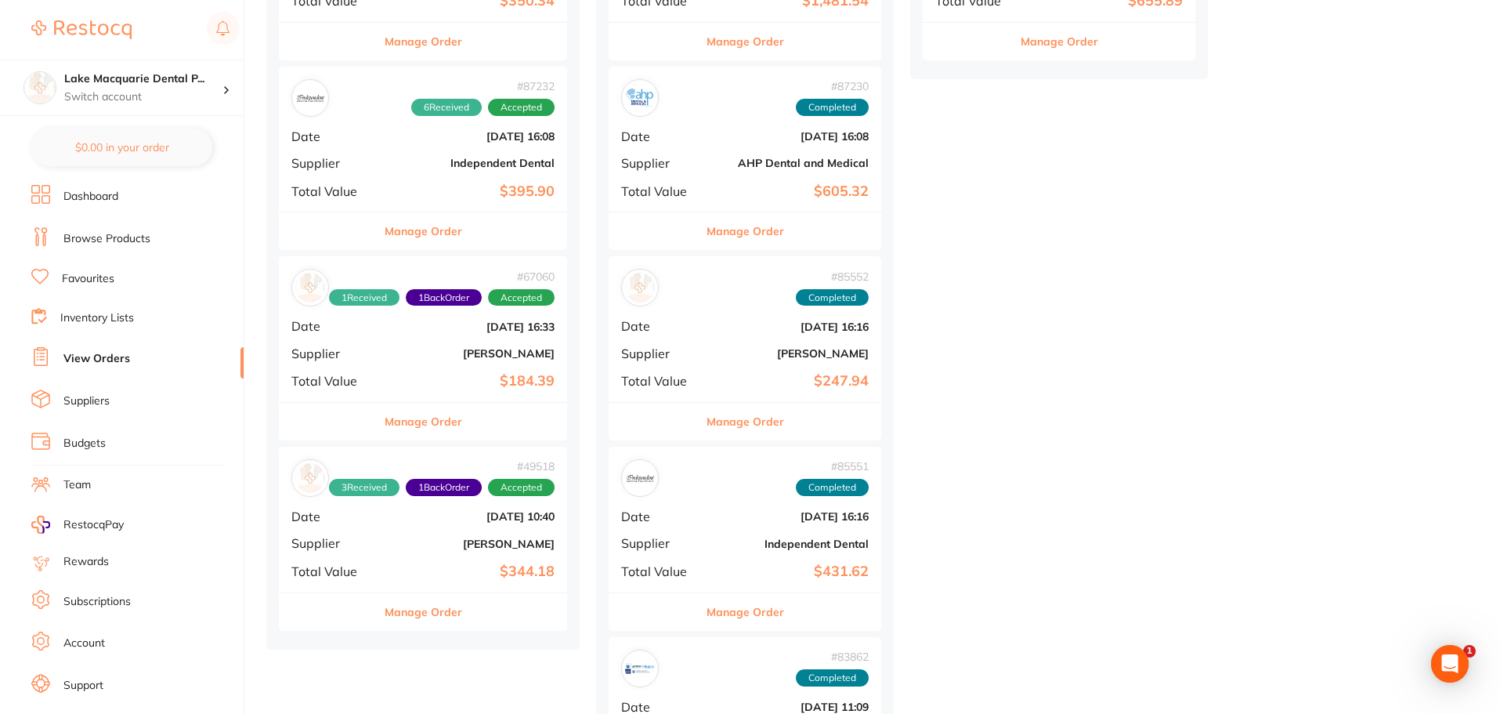
scroll to position [1723, 0]
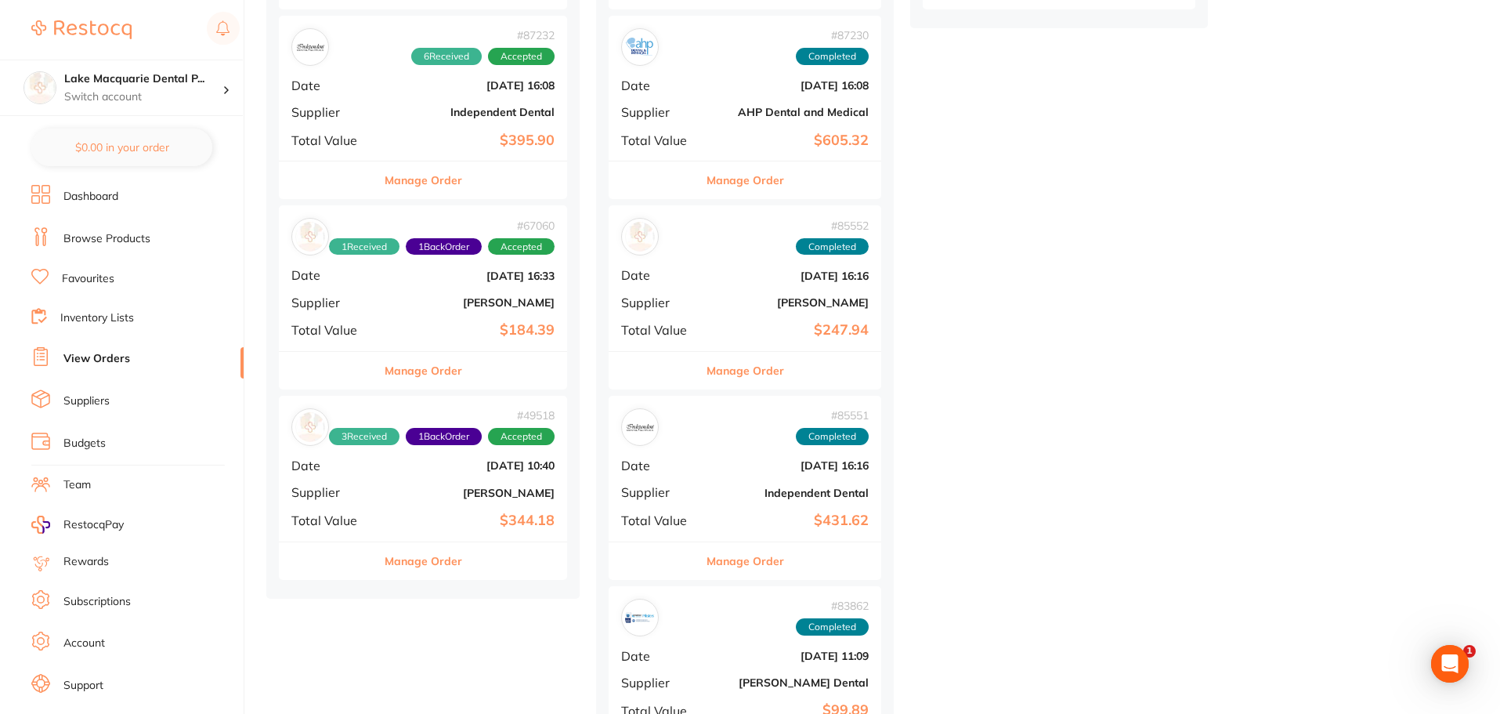
click at [443, 555] on button "Manage Order" at bounding box center [424, 561] width 78 height 38
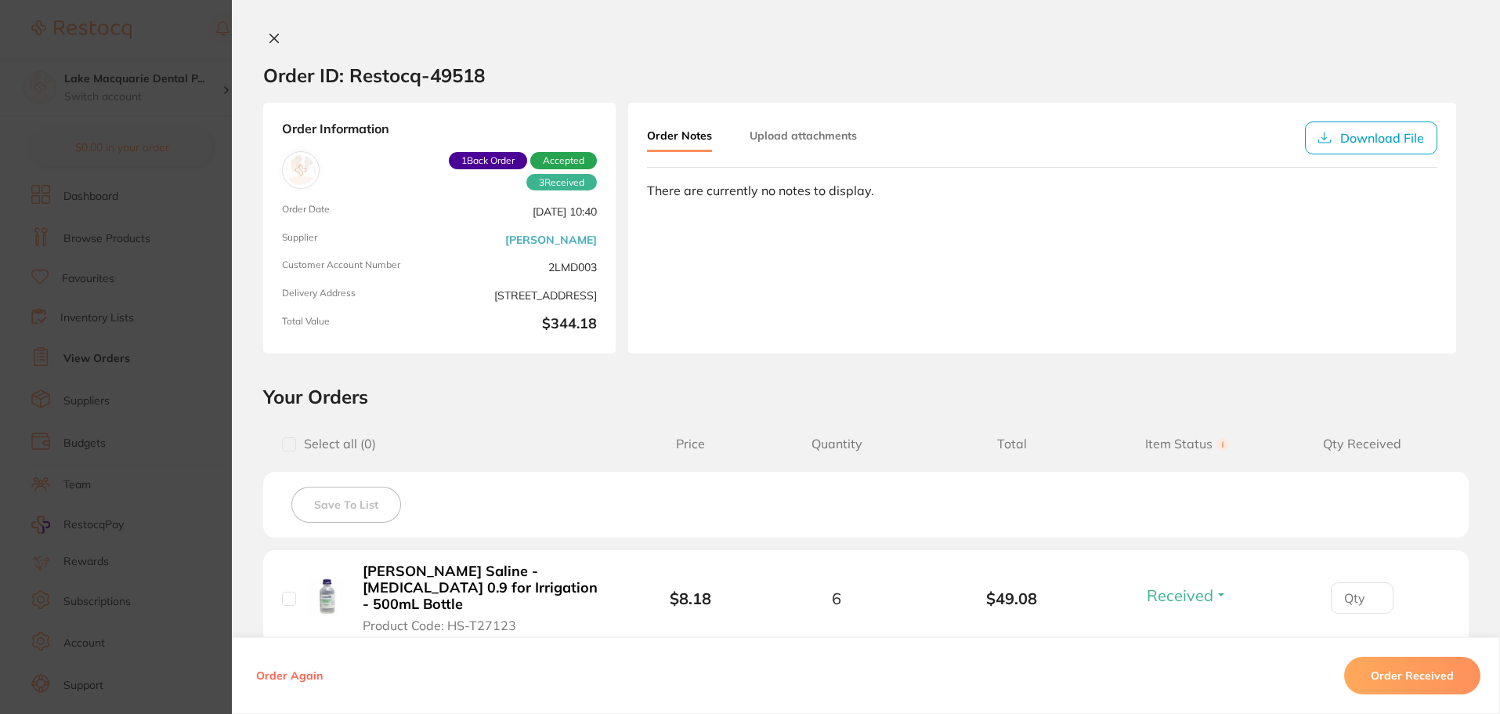
click at [269, 42] on icon at bounding box center [274, 38] width 13 height 13
